Goal: Find contact information: Find contact information

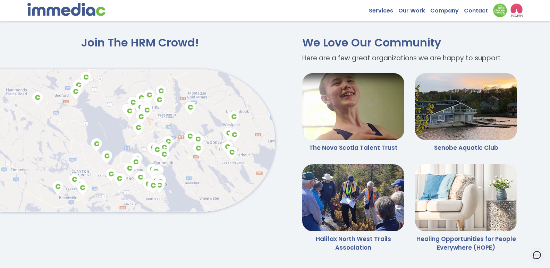
scroll to position [1687, 0]
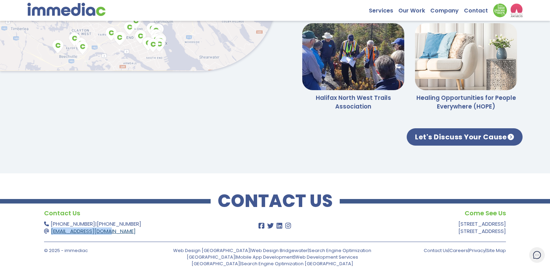
drag, startPoint x: 139, startPoint y: 231, endPoint x: 51, endPoint y: 234, distance: 88.5
click at [51, 234] on p "[PHONE_NUMBER] | [PHONE_NUMBER] [EMAIL_ADDRESS][DOMAIN_NAME]" at bounding box center [137, 227] width 187 height 15
copy link "[EMAIL_ADDRESS][DOMAIN_NAME]"
drag, startPoint x: 87, startPoint y: 223, endPoint x: 52, endPoint y: 225, distance: 35.5
click at [52, 225] on p "[PHONE_NUMBER] | [PHONE_NUMBER] [EMAIL_ADDRESS][DOMAIN_NAME]" at bounding box center [137, 227] width 187 height 15
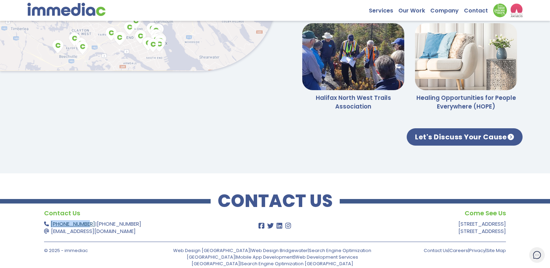
copy link "[PHONE_NUMBER]"
drag, startPoint x: 508, startPoint y: 230, endPoint x: 428, endPoint y: 226, distance: 80.2
click at [428, 226] on div "Contact Us 902-491-4485 | 866-222-5605 support@immediac.com Come See Us 1601 Lo…" at bounding box center [275, 241] width 550 height 66
copy div "1601 Lower Water St, Suite 101 Halifax, NS B3J 3P6"
drag, startPoint x: 115, startPoint y: 251, endPoint x: 64, endPoint y: 257, distance: 52.1
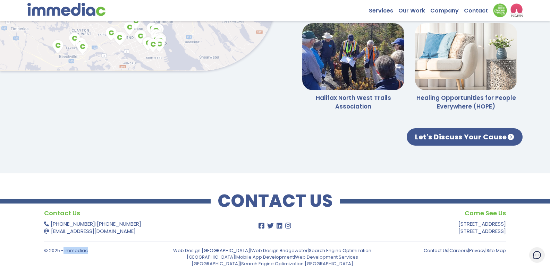
click at [64, 257] on div "© 2025 - immediac" at bounding box center [101, 253] width 115 height 15
click at [73, 251] on p "© 2025 - immediac" at bounding box center [99, 250] width 110 height 7
click at [74, 251] on p "© 2025 - immediac" at bounding box center [99, 250] width 110 height 7
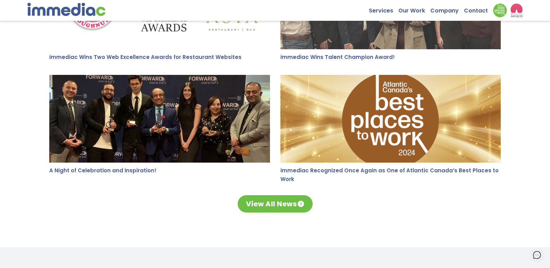
scroll to position [1236, 0]
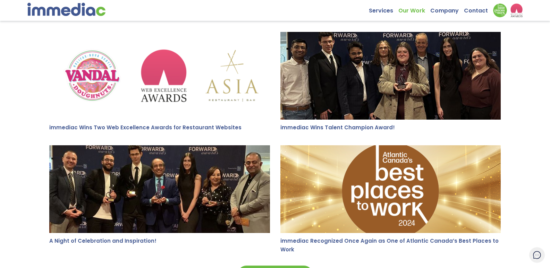
click at [414, 9] on link "Our Work" at bounding box center [414, 8] width 32 height 11
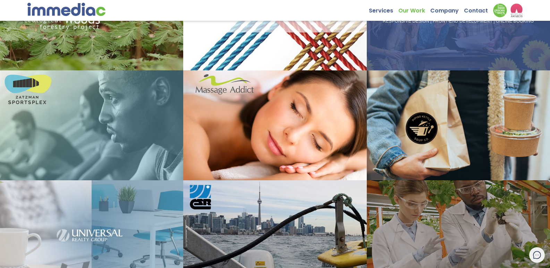
scroll to position [208, 0]
